Goal: Task Accomplishment & Management: Manage account settings

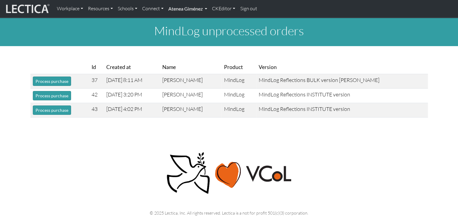
click at [177, 7] on link "Atenea Giménez" at bounding box center [188, 8] width 44 height 13
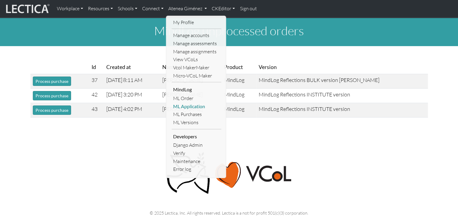
click at [192, 105] on link "ML Application" at bounding box center [197, 106] width 50 height 8
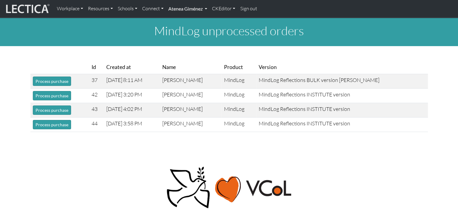
click at [181, 9] on link "Atenea Giménez" at bounding box center [188, 8] width 44 height 13
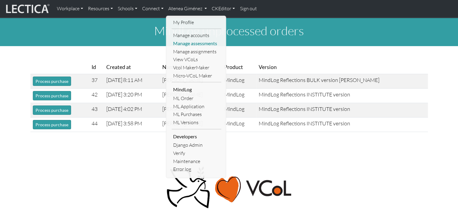
click at [188, 41] on link "Manage assessments" at bounding box center [197, 43] width 50 height 8
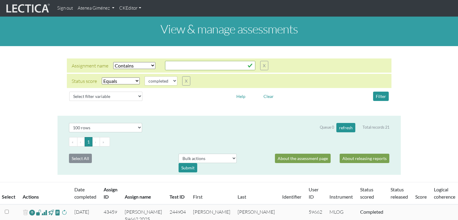
select select "icontains"
select select "100"
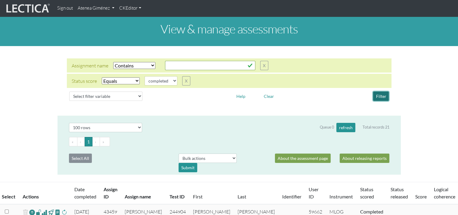
click at [382, 97] on button "Filter" at bounding box center [381, 96] width 16 height 9
